Goal: Find specific page/section

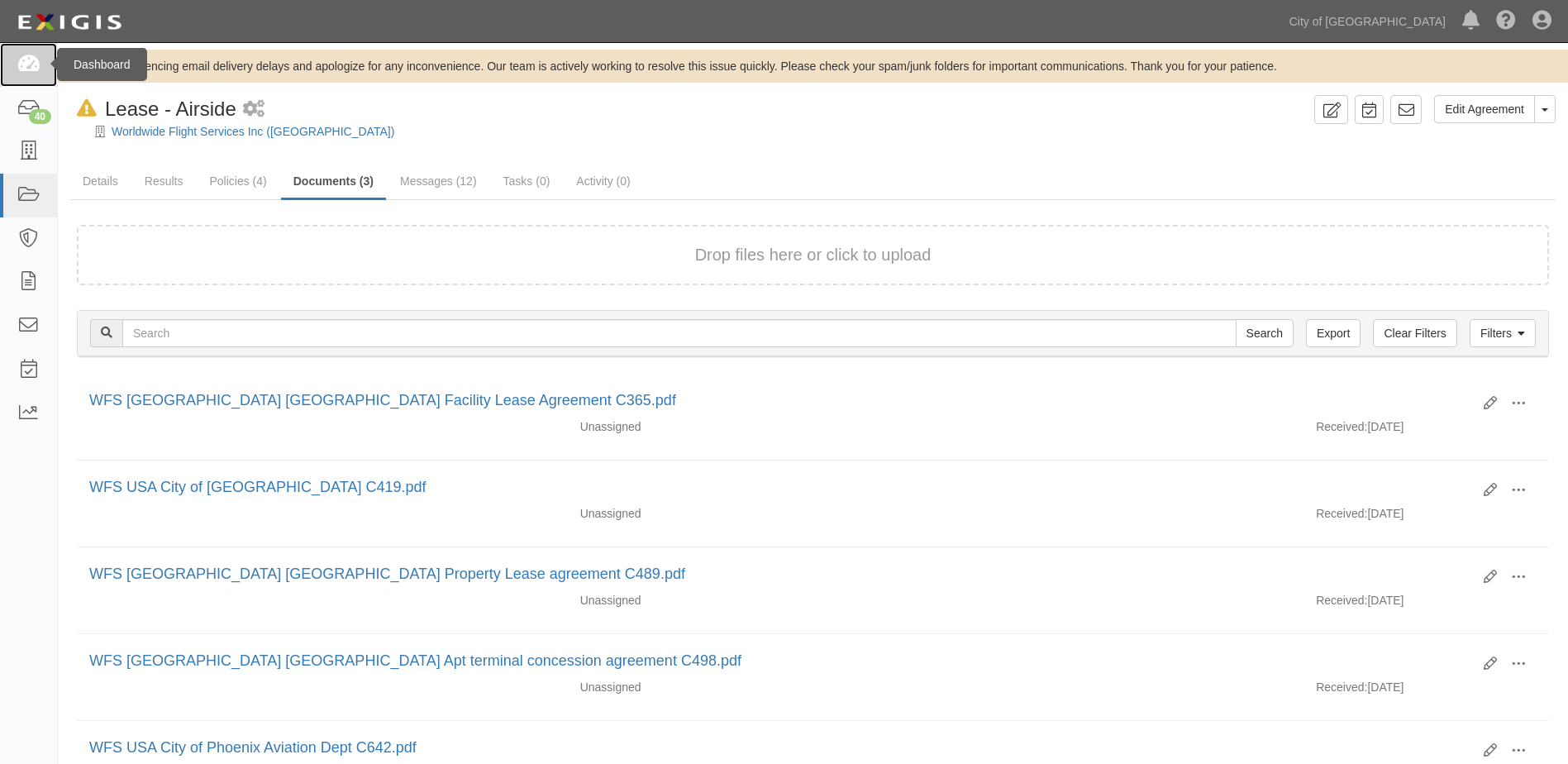
click at [30, 70] on icon at bounding box center [28, 64] width 23 height 19
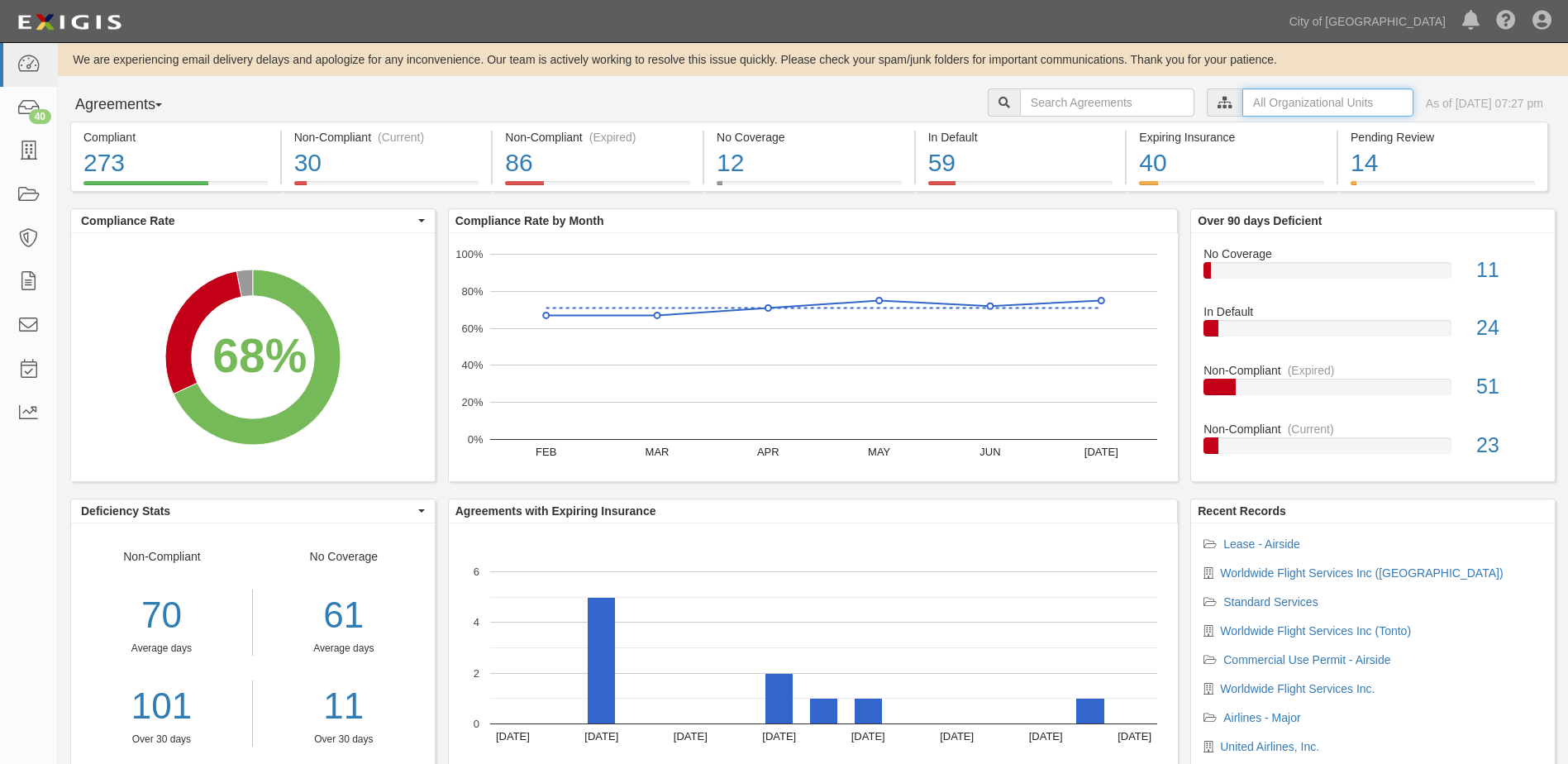
click at [1273, 99] on input "text" at bounding box center [1327, 102] width 171 height 28
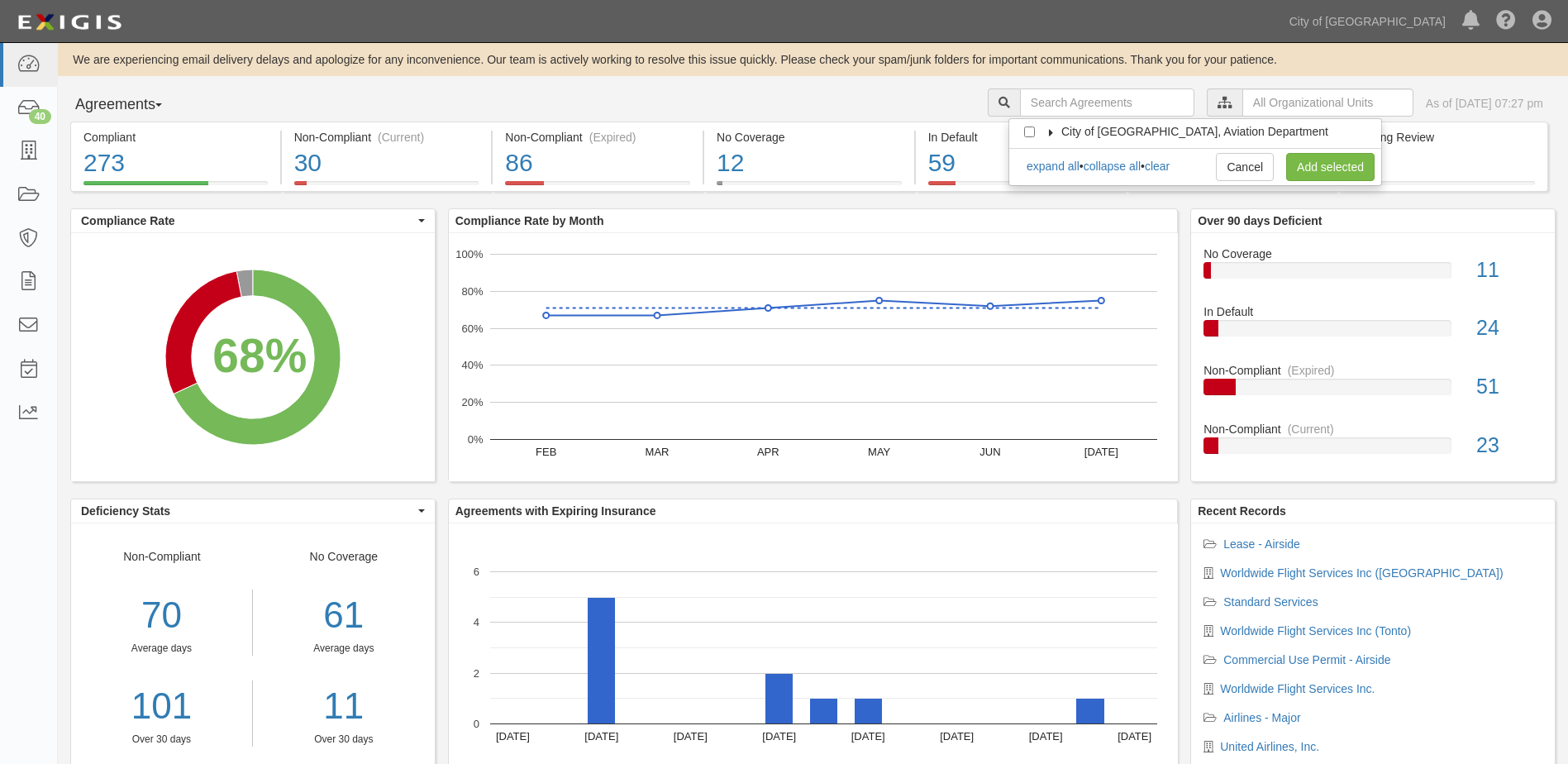
click at [1049, 133] on icon at bounding box center [1051, 133] width 12 height 8
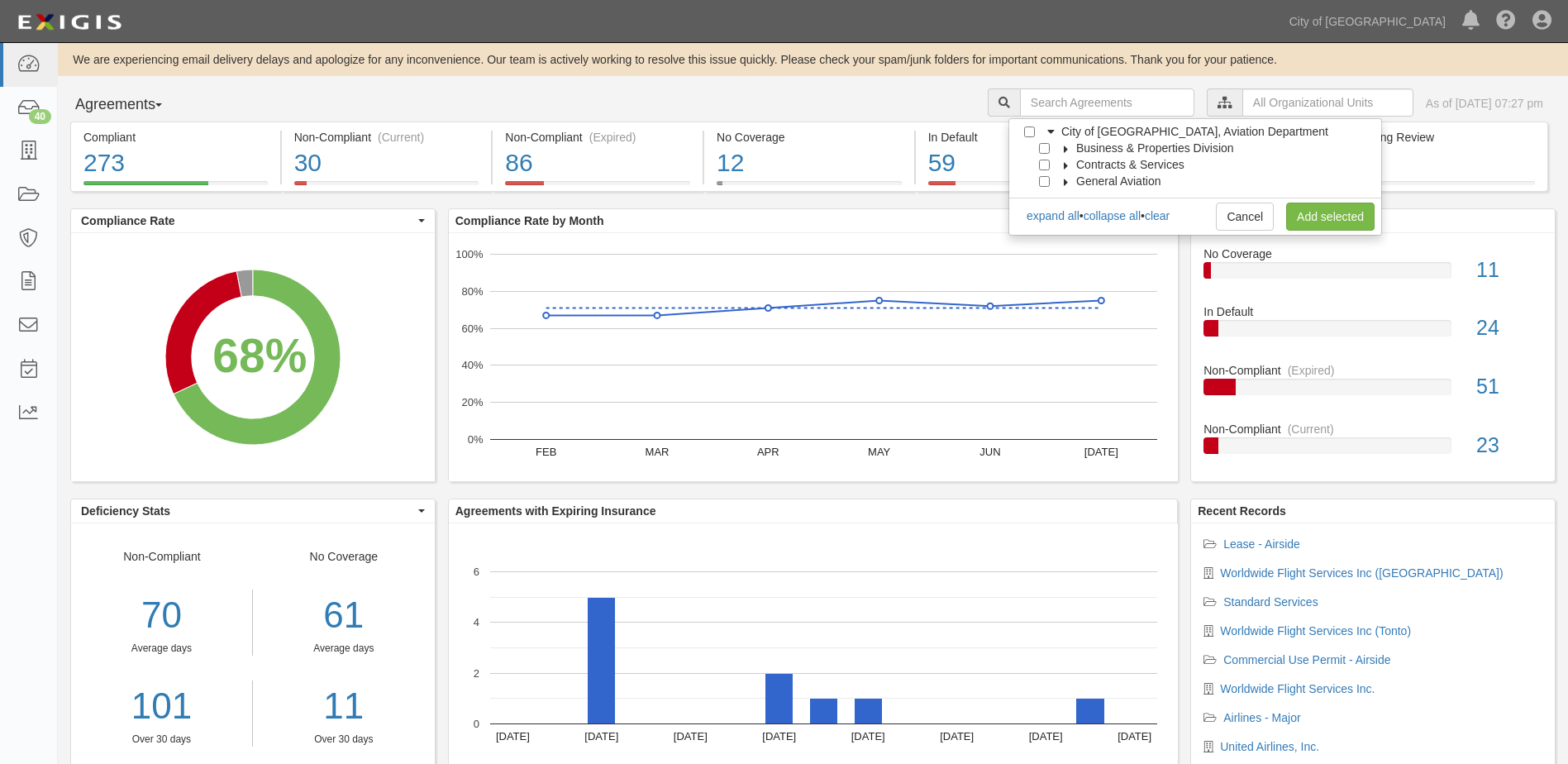
click at [1062, 148] on icon at bounding box center [1066, 149] width 12 height 8
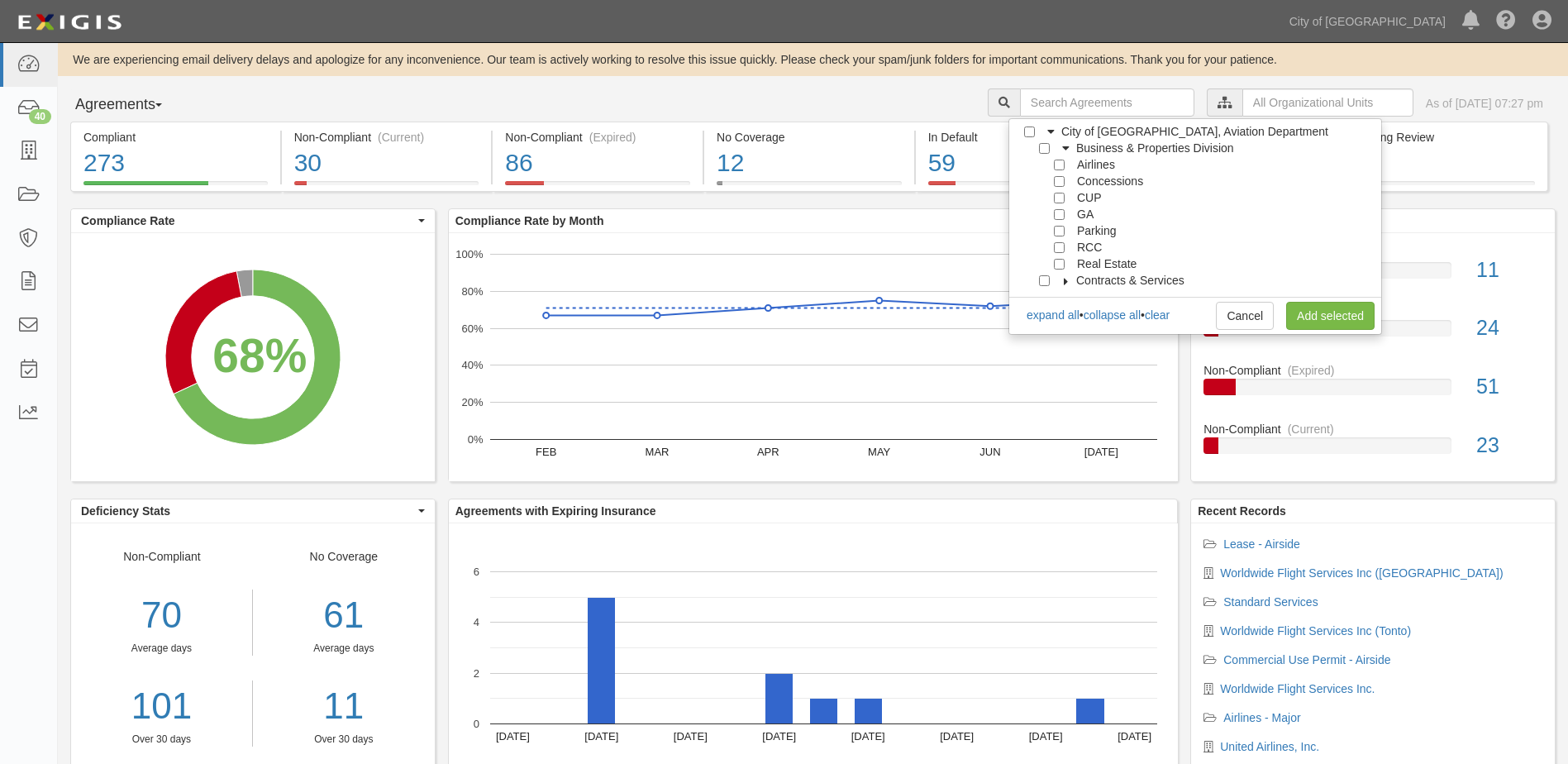
click at [1079, 261] on span "Real Estate" at bounding box center [1106, 263] width 60 height 14
click at [1062, 263] on input "Real Estate" at bounding box center [1059, 263] width 11 height 11
checkbox input "true"
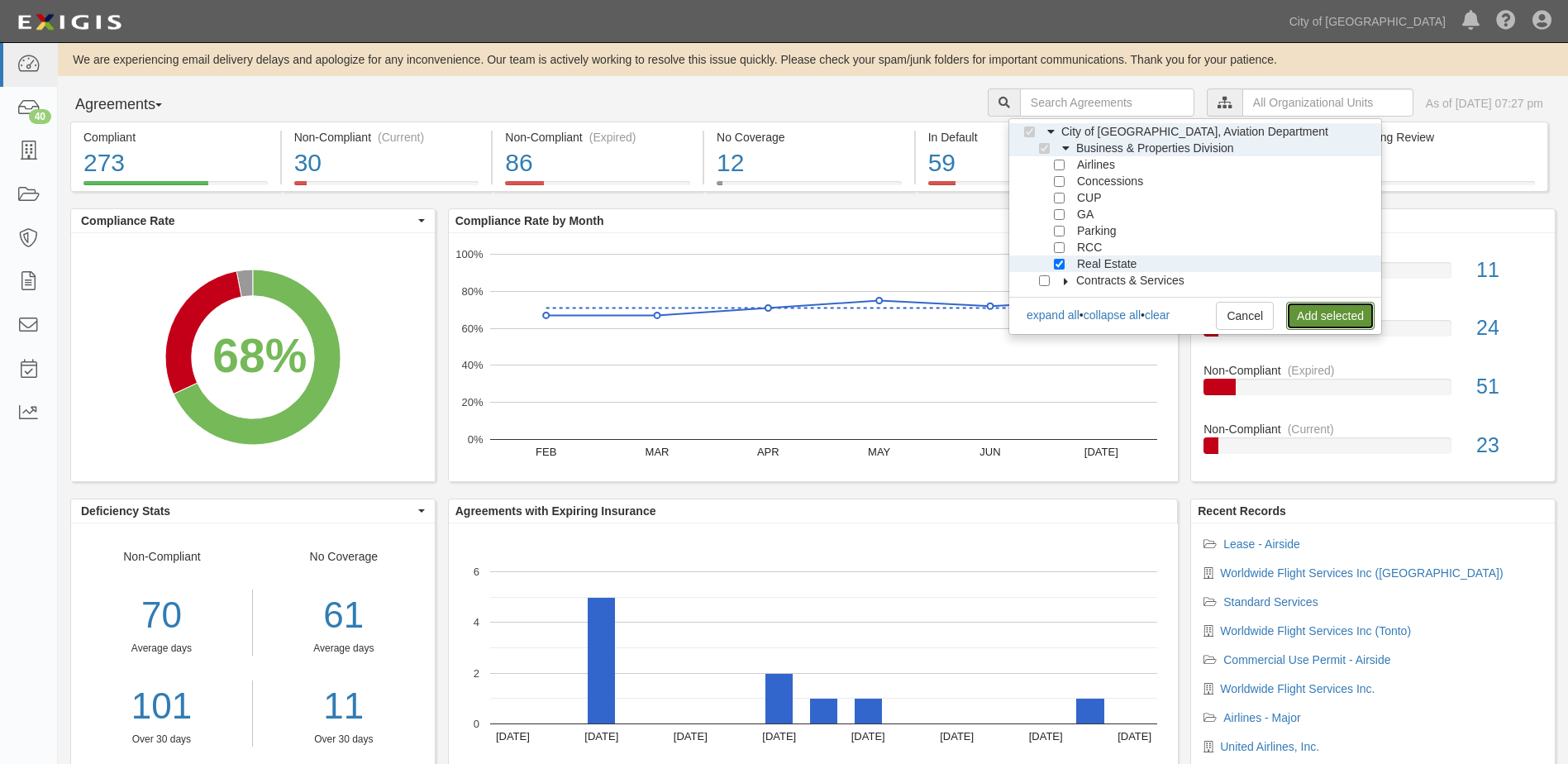
click at [1298, 309] on link "Add selected" at bounding box center [1330, 315] width 89 height 28
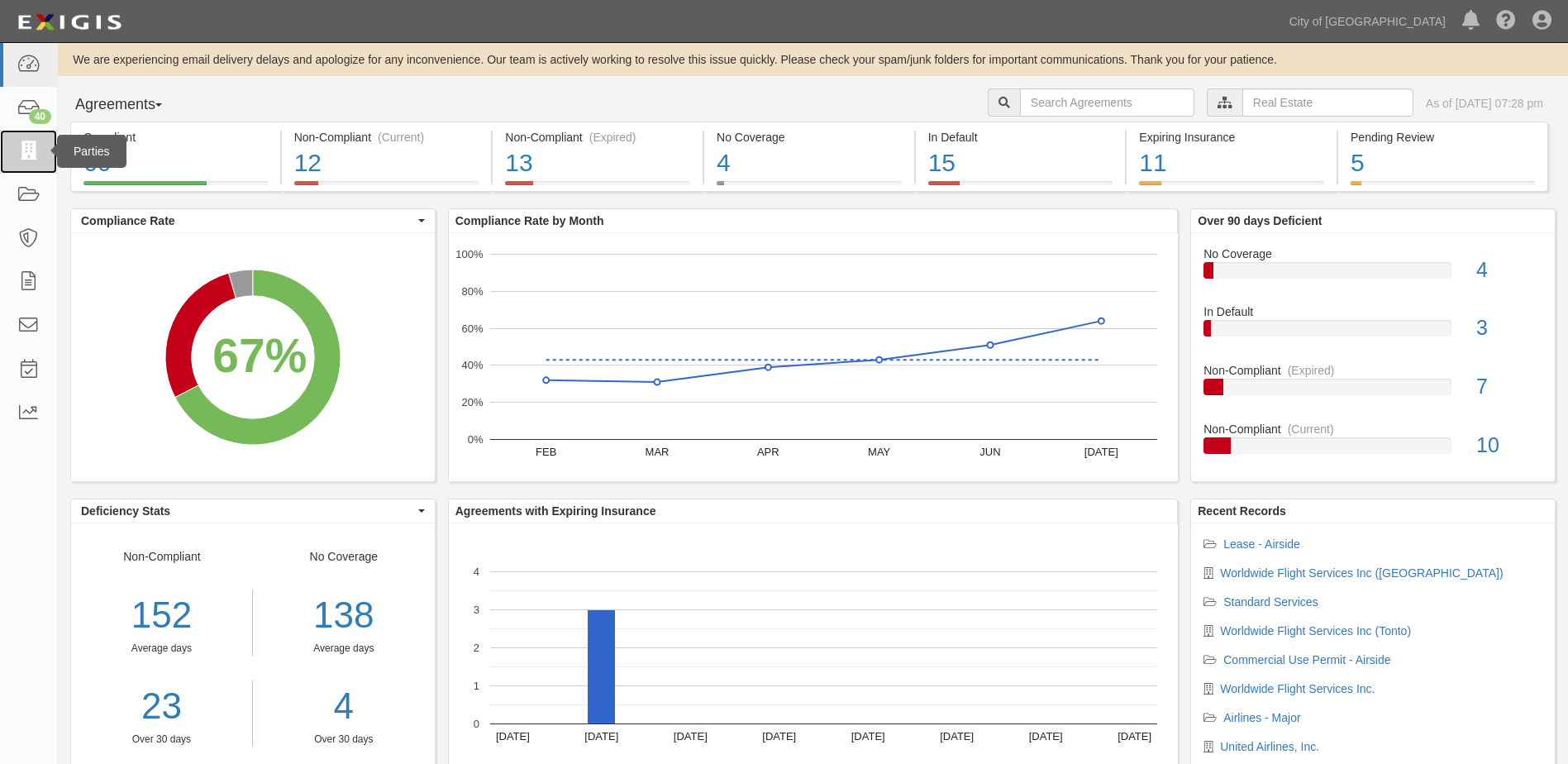
click at [29, 165] on link at bounding box center [28, 151] width 57 height 44
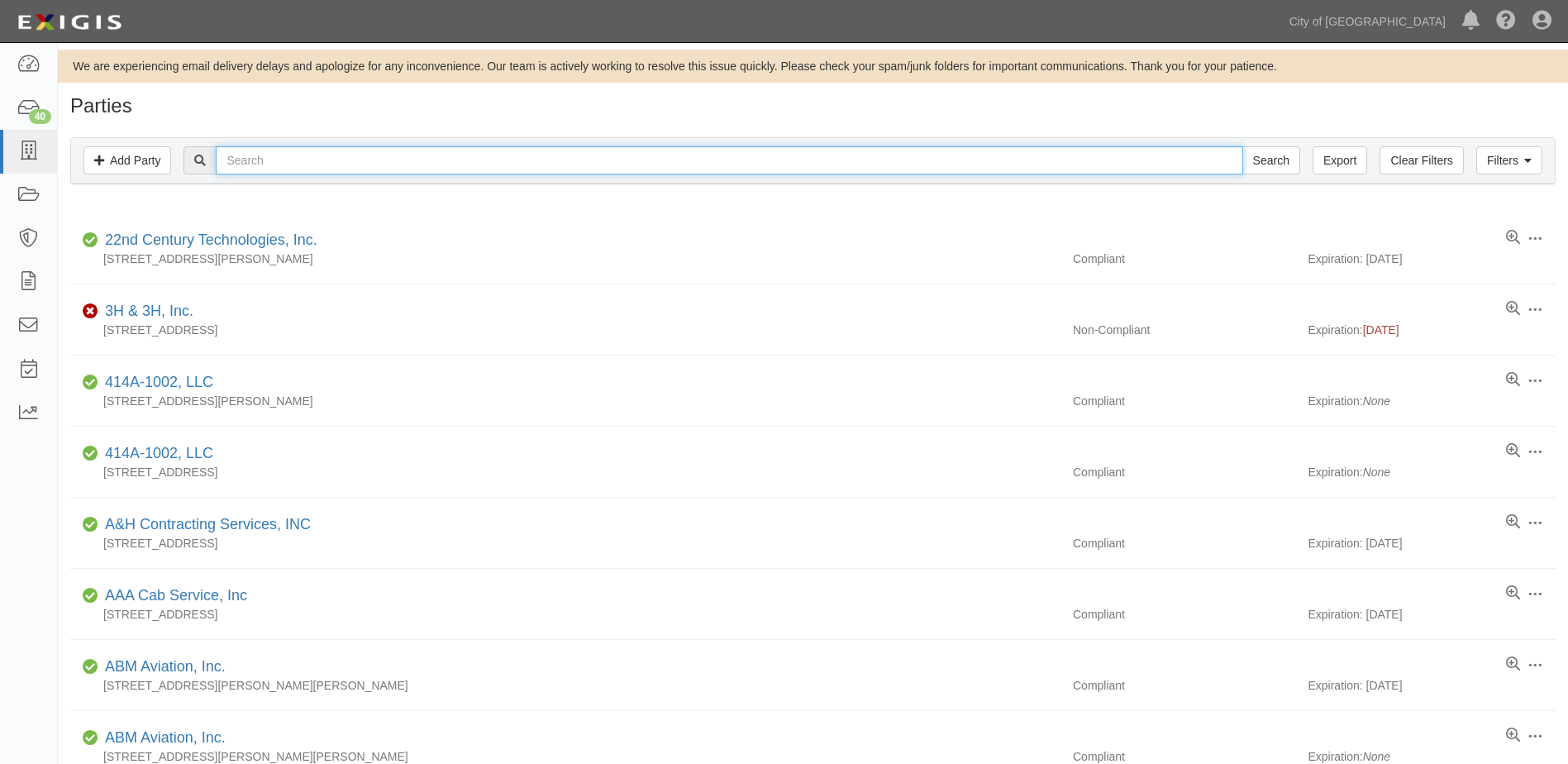
click at [360, 171] on input "text" at bounding box center [729, 160] width 1026 height 28
type input "[PERSON_NAME]"
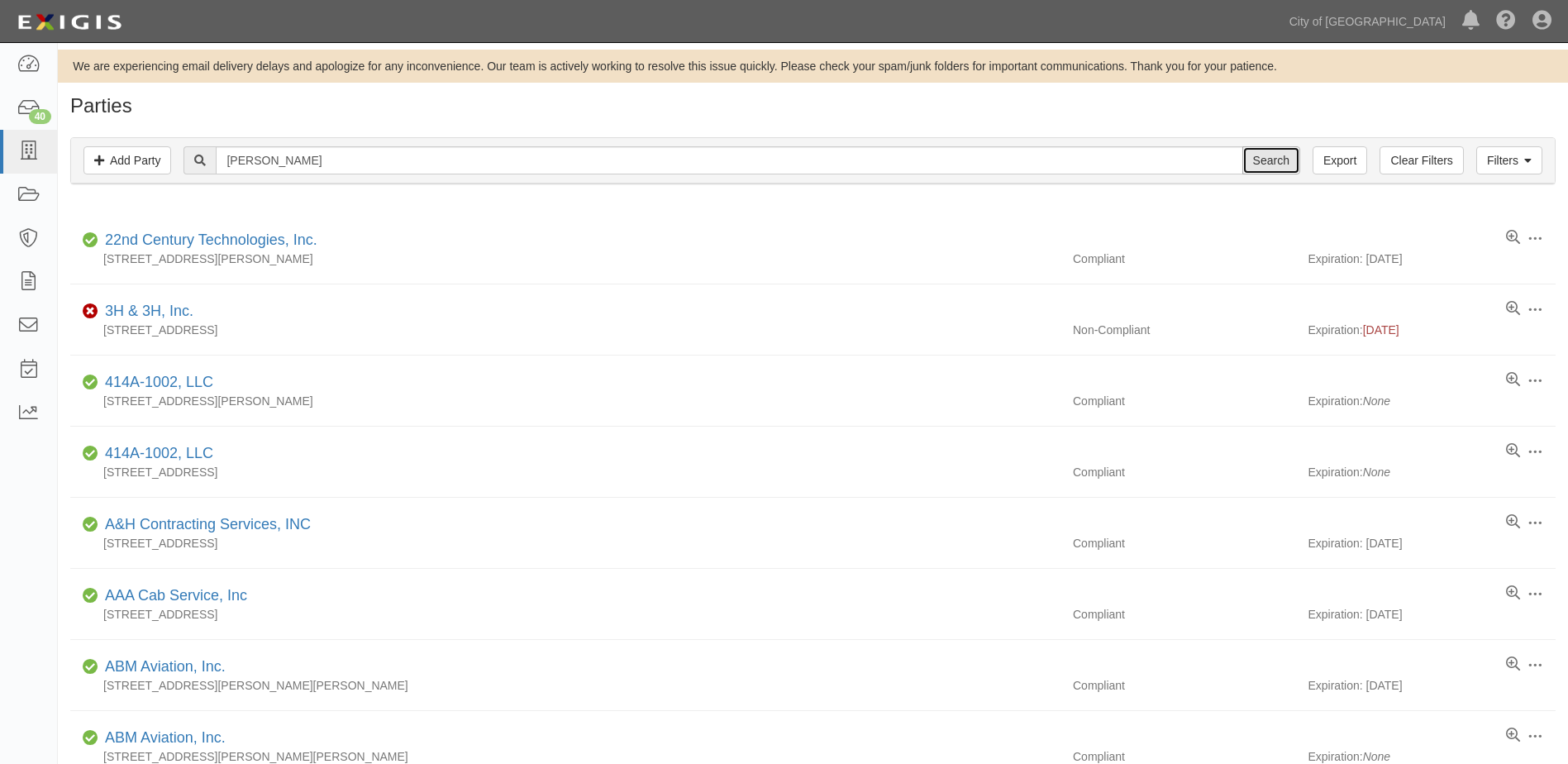
click at [1272, 173] on input "Search" at bounding box center [1270, 160] width 58 height 28
